Goal: Transaction & Acquisition: Purchase product/service

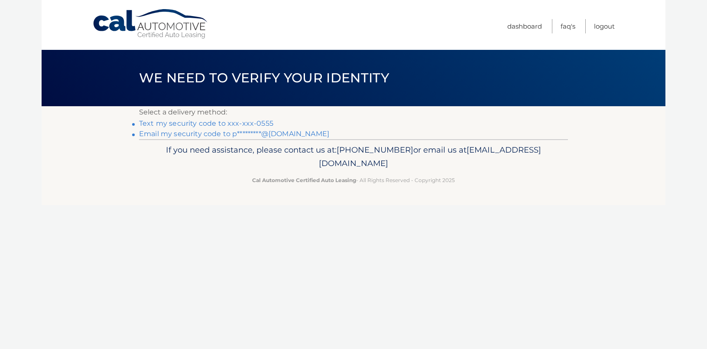
click at [233, 123] on link "Text my security code to xxx-xxx-0555" at bounding box center [206, 123] width 134 height 8
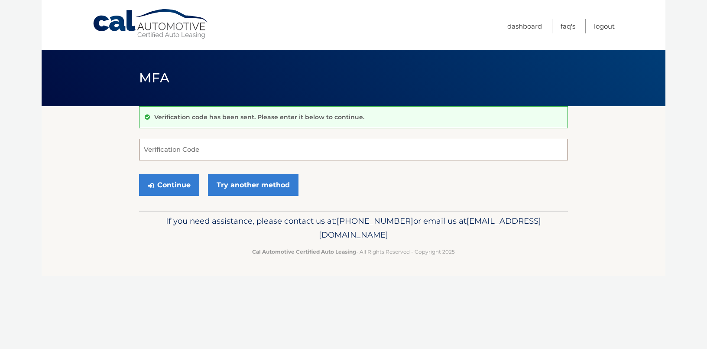
click at [206, 151] on input "Verification Code" at bounding box center [353, 150] width 429 height 22
type input "110441"
click at [187, 181] on button "Continue" at bounding box center [169, 185] width 60 height 22
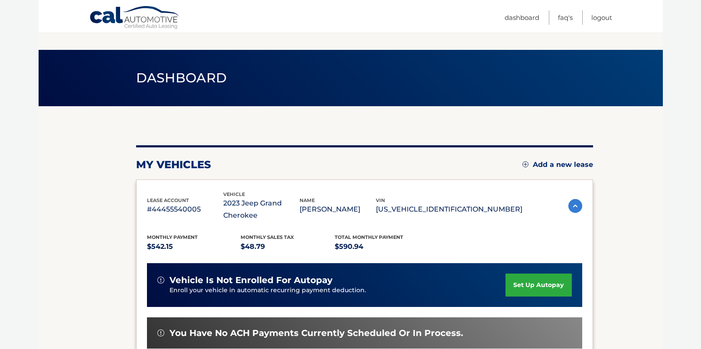
scroll to position [188, 0]
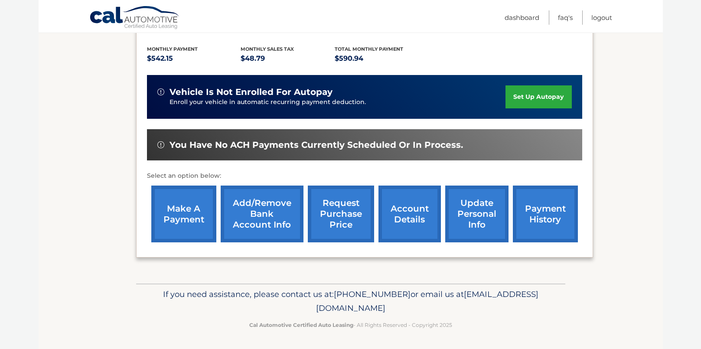
click at [168, 217] on link "make a payment" at bounding box center [183, 214] width 65 height 57
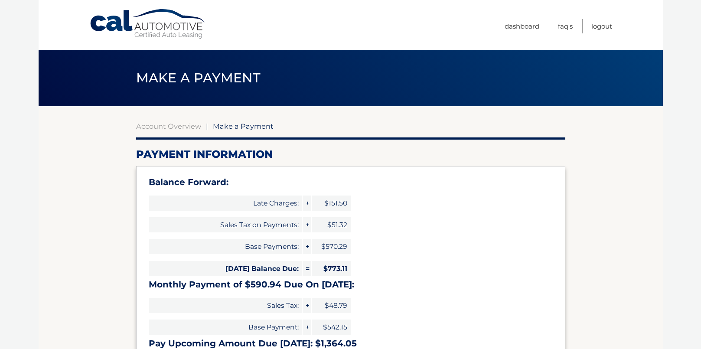
type input "1364.05"
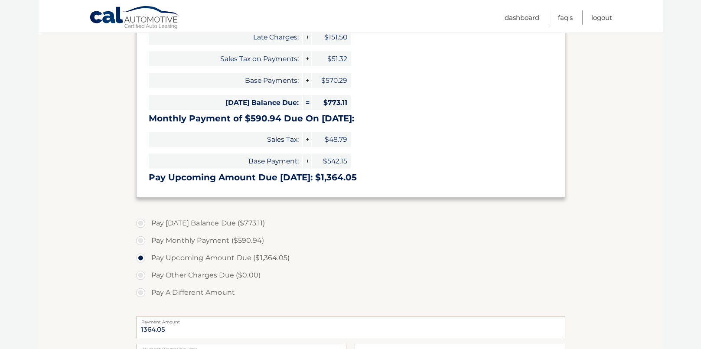
click at [176, 292] on label "Pay A Different Amount" at bounding box center [350, 292] width 429 height 17
click at [148, 292] on input "Pay A Different Amount" at bounding box center [144, 291] width 9 height 14
radio input "true"
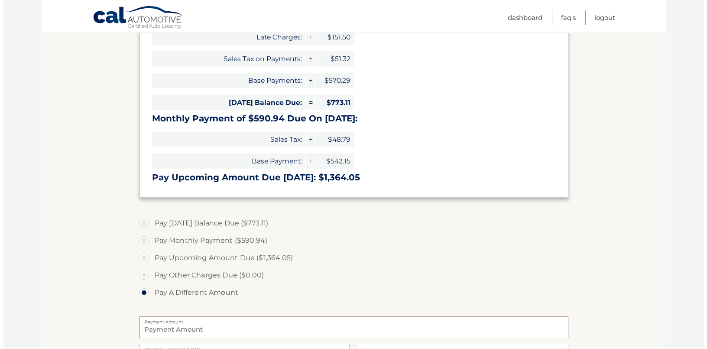
scroll to position [313, 0]
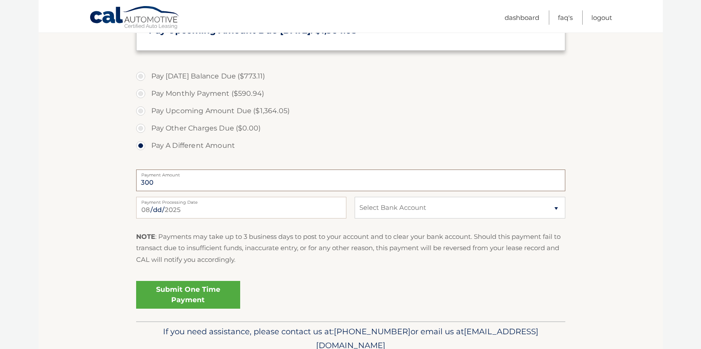
type input "300"
click at [438, 210] on select "Select Bank Account Checking CAPITAL ONE N.A. *****8045 Checking TRUMARK FINANC…" at bounding box center [460, 208] width 210 height 22
select select "ZDhjY2JkYWMtNmFlOS00MmRmLWE0ZTAtNTFhMTY2ZDIxNDc2"
click at [355, 197] on select "Select Bank Account Checking CAPITAL ONE N.A. *****8045 Checking TRUMARK FINANC…" at bounding box center [460, 208] width 210 height 22
click at [185, 293] on link "Submit One Time Payment" at bounding box center [188, 295] width 104 height 28
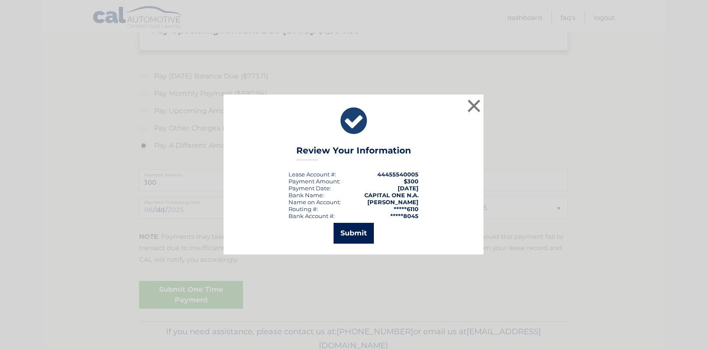
click at [352, 227] on button "Submit" at bounding box center [354, 233] width 40 height 21
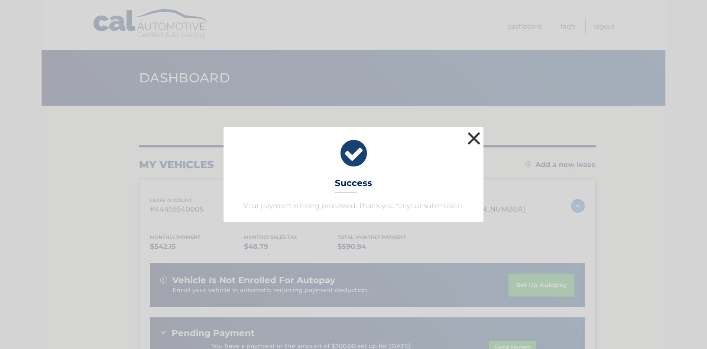
click at [469, 141] on button "×" at bounding box center [474, 138] width 17 height 17
